Goal: Task Accomplishment & Management: Manage account settings

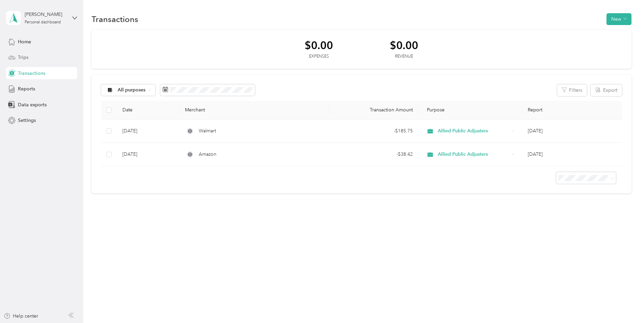
click at [22, 55] on span "Trips" at bounding box center [23, 57] width 10 height 7
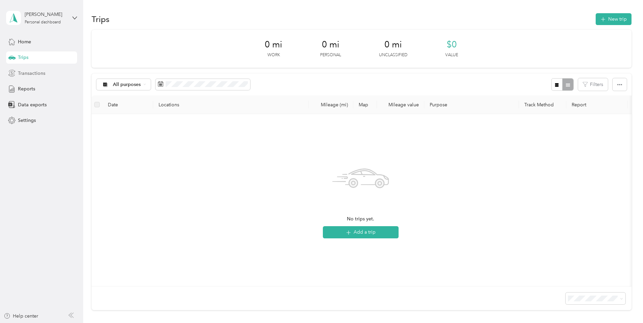
click at [31, 72] on span "Transactions" at bounding box center [31, 73] width 27 height 7
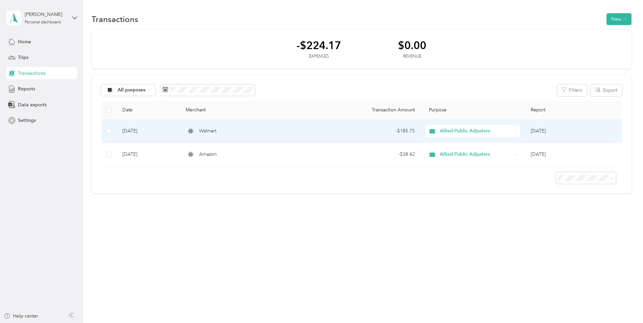
click at [136, 130] on td "[DATE]" at bounding box center [148, 130] width 63 height 23
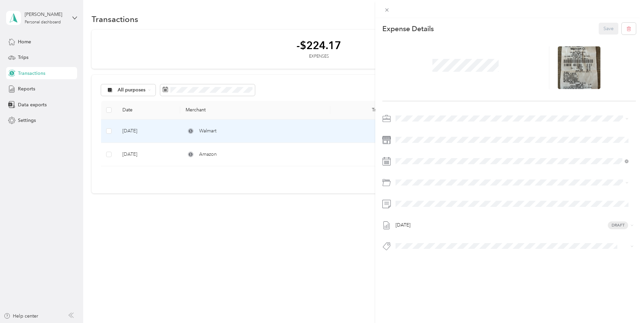
click at [111, 131] on div "This expense cannot be edited because it is either under review, approved, or p…" at bounding box center [321, 161] width 643 height 323
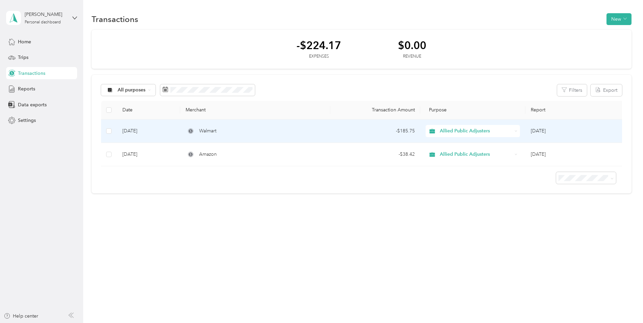
click at [168, 130] on td "[DATE]" at bounding box center [148, 130] width 63 height 23
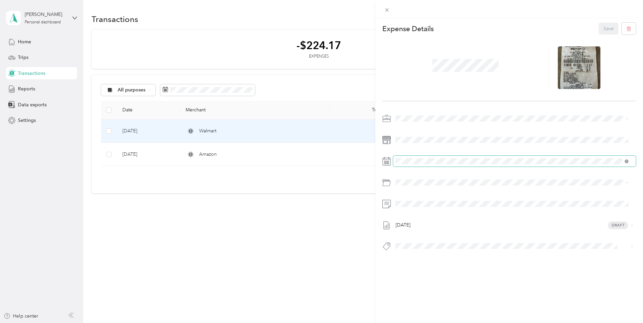
click at [627, 161] on icon at bounding box center [627, 161] width 4 height 4
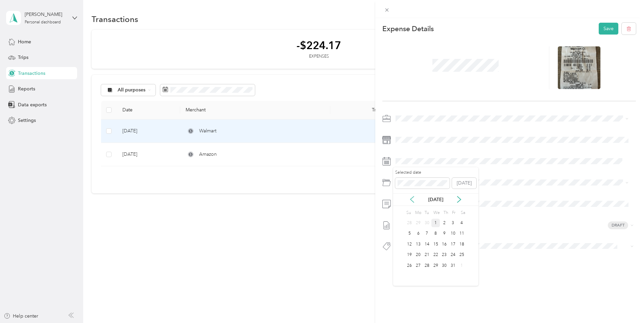
click at [413, 199] on icon at bounding box center [412, 199] width 7 height 7
click at [418, 233] on div "8" at bounding box center [418, 233] width 9 height 8
click at [604, 28] on button "Save" at bounding box center [609, 29] width 20 height 12
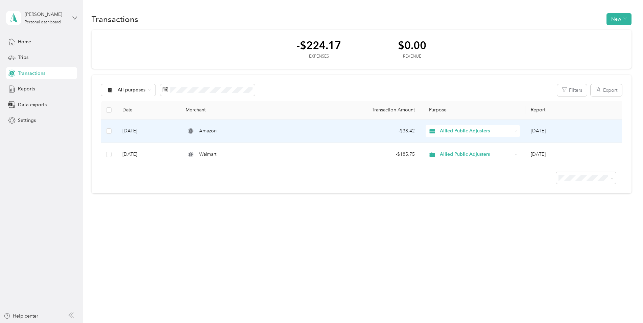
click at [333, 130] on td "- $38.42" at bounding box center [375, 130] width 90 height 23
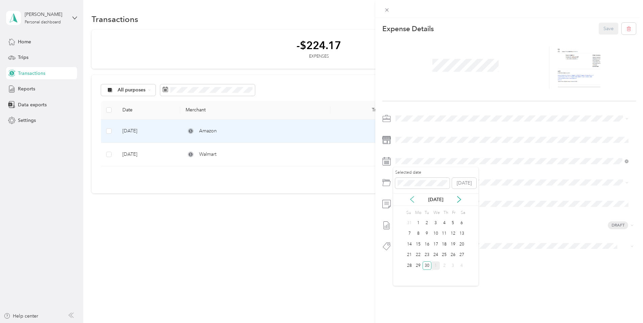
click at [413, 198] on icon at bounding box center [412, 199] width 7 height 7
click at [451, 232] on div "8" at bounding box center [453, 233] width 9 height 8
click at [604, 27] on button "Save" at bounding box center [609, 29] width 20 height 12
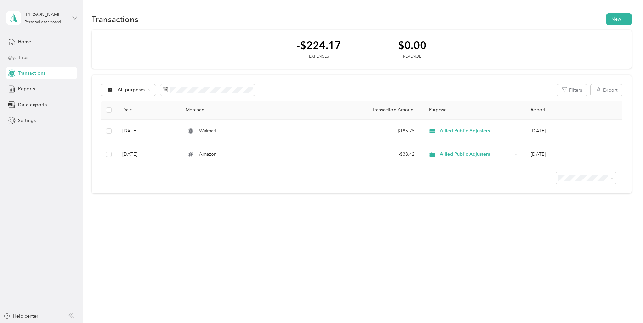
click at [22, 56] on span "Trips" at bounding box center [23, 57] width 10 height 7
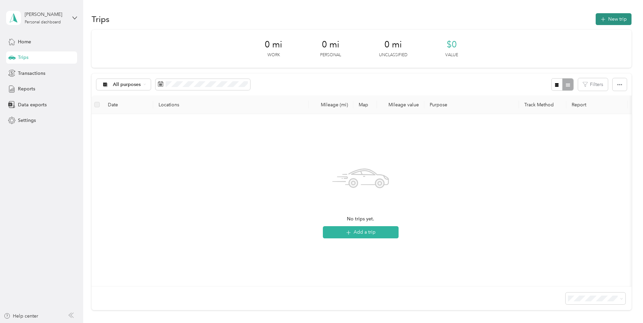
click at [601, 18] on icon "button" at bounding box center [603, 20] width 8 height 8
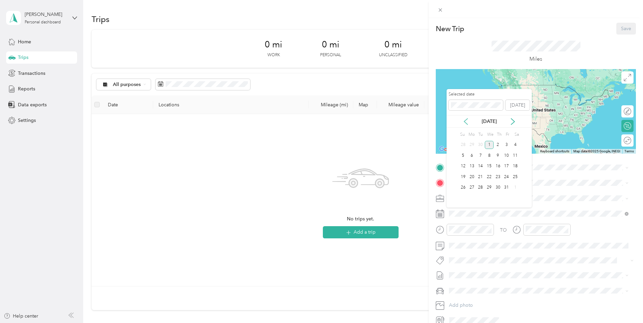
click at [468, 122] on icon at bounding box center [466, 121] width 7 height 7
click at [472, 155] on div "8" at bounding box center [472, 155] width 9 height 8
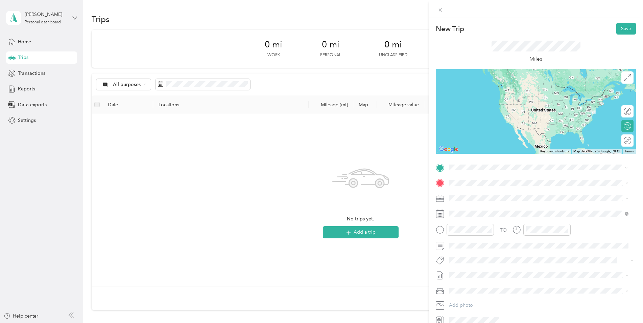
click at [472, 190] on span "[STREET_ADDRESS][US_STATE]" at bounding box center [496, 191] width 68 height 6
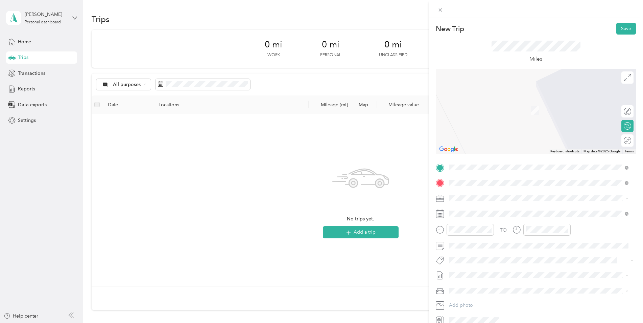
click at [479, 208] on span "[STREET_ADDRESS][US_STATE]" at bounding box center [496, 207] width 68 height 6
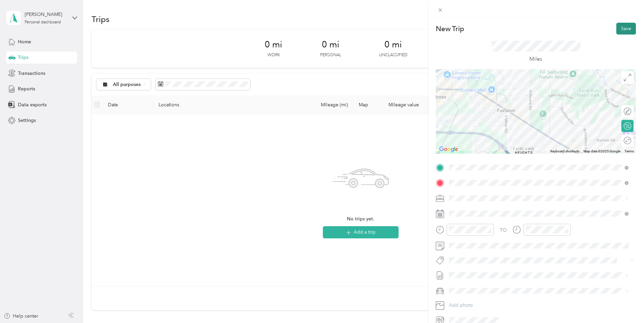
click at [619, 28] on button "Save" at bounding box center [627, 29] width 20 height 12
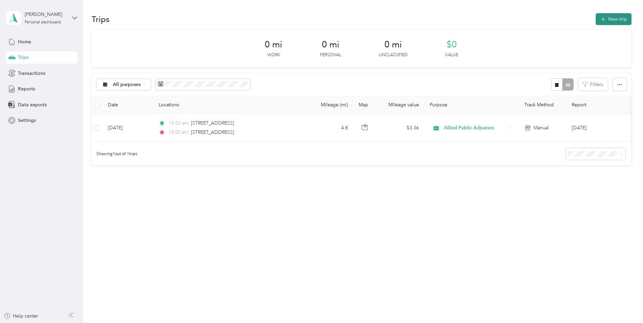
click at [614, 20] on button "New trip" at bounding box center [614, 19] width 36 height 12
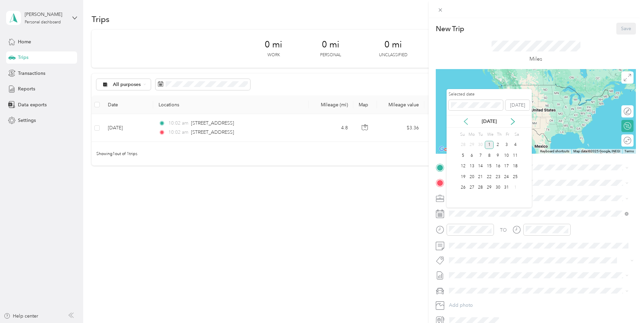
click at [465, 123] on icon at bounding box center [466, 121] width 7 height 7
click at [474, 156] on div "8" at bounding box center [472, 155] width 9 height 8
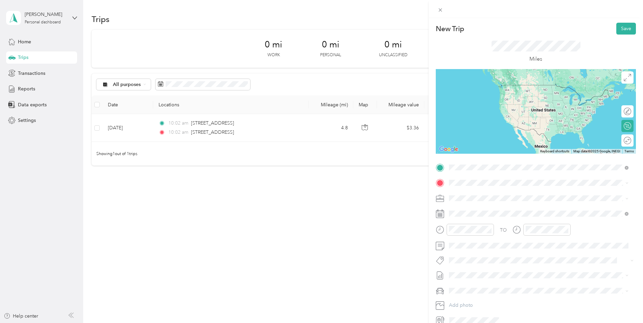
click at [470, 195] on span "[STREET_ADDRESS][US_STATE]" at bounding box center [496, 192] width 68 height 6
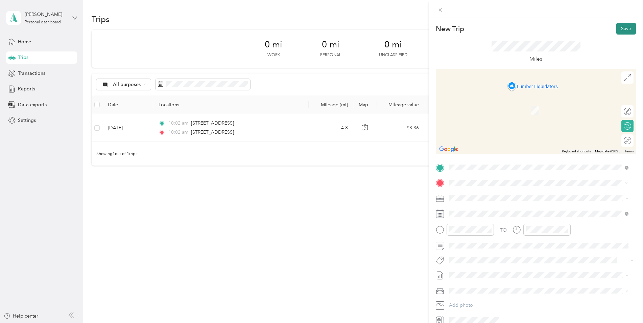
click at [620, 28] on button "Save" at bounding box center [627, 29] width 20 height 12
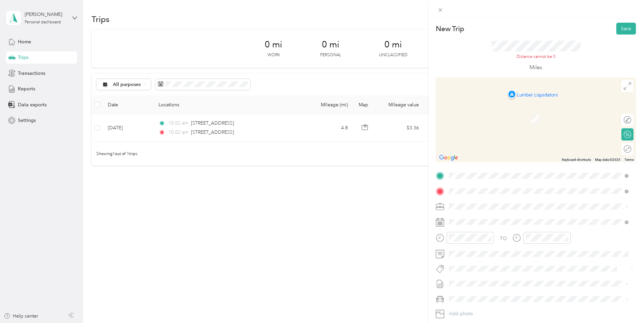
click at [480, 215] on span "[STREET_ADDRESS][US_STATE]" at bounding box center [496, 215] width 68 height 6
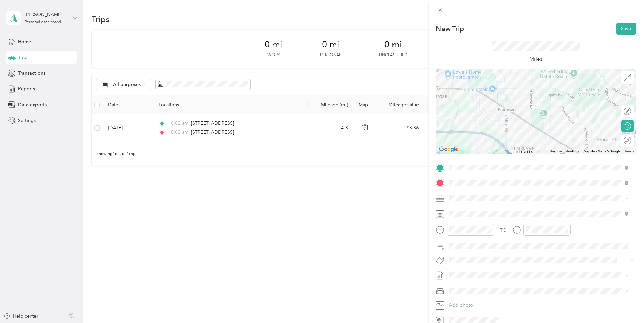
click at [527, 81] on div at bounding box center [536, 111] width 200 height 85
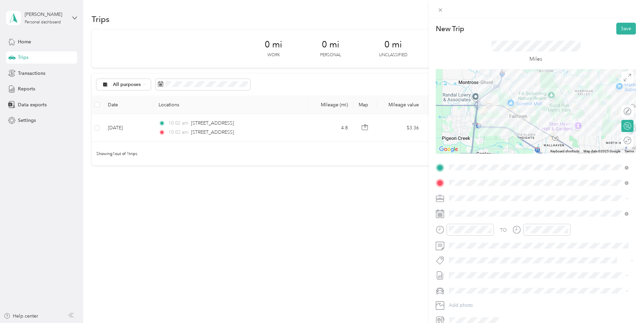
click at [538, 111] on div at bounding box center [536, 111] width 200 height 85
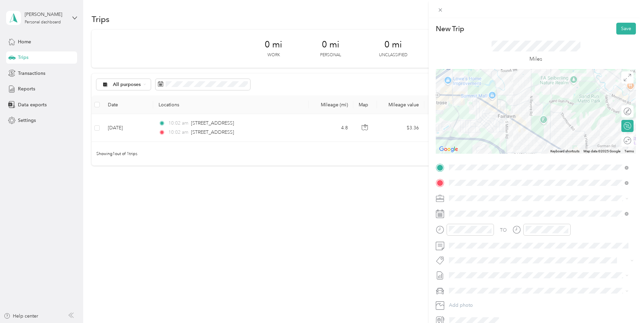
click at [525, 89] on div at bounding box center [536, 111] width 200 height 85
click at [559, 82] on div at bounding box center [536, 111] width 200 height 85
click at [502, 118] on div at bounding box center [536, 111] width 200 height 85
click at [504, 116] on div at bounding box center [536, 111] width 200 height 85
click at [562, 139] on div at bounding box center [536, 111] width 200 height 85
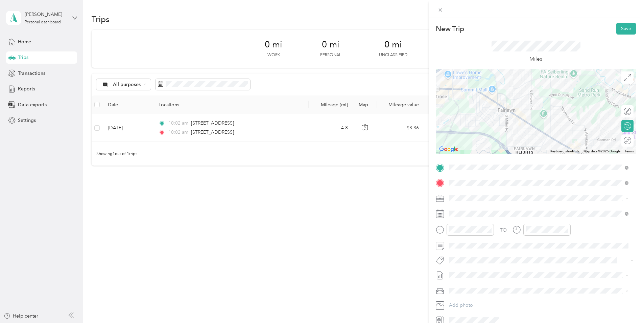
click at [559, 78] on div at bounding box center [536, 111] width 200 height 85
click at [554, 76] on div at bounding box center [536, 111] width 200 height 85
click at [531, 80] on div at bounding box center [536, 111] width 200 height 85
click at [509, 88] on div at bounding box center [536, 111] width 200 height 85
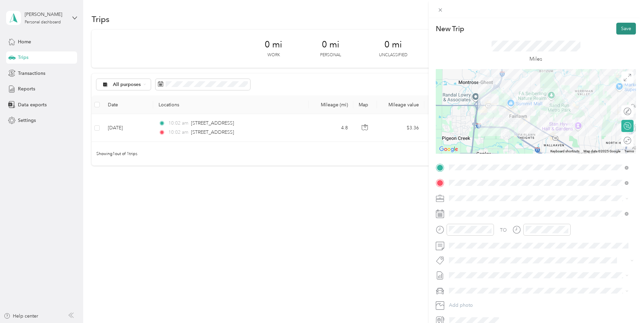
click at [620, 31] on button "Save" at bounding box center [627, 29] width 20 height 12
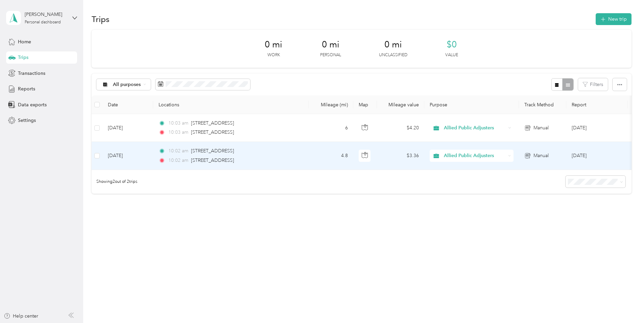
click at [282, 157] on div "10:02 am [STREET_ADDRESS]" at bounding box center [230, 160] width 142 height 7
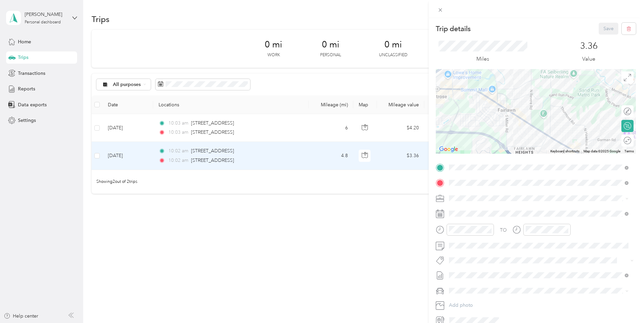
click at [511, 90] on div at bounding box center [536, 111] width 200 height 85
click at [513, 88] on div at bounding box center [536, 111] width 200 height 85
click at [602, 26] on button "Save" at bounding box center [609, 29] width 20 height 12
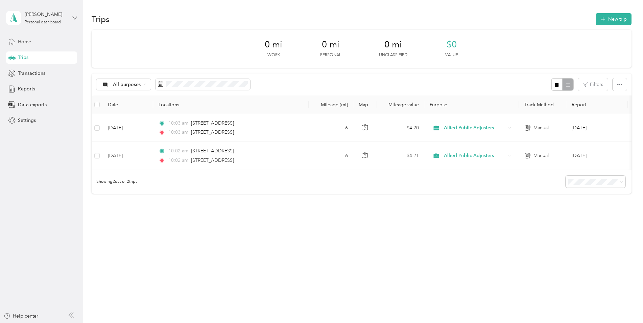
click at [29, 42] on span "Home" at bounding box center [24, 41] width 13 height 7
